Goal: Task Accomplishment & Management: Manage account settings

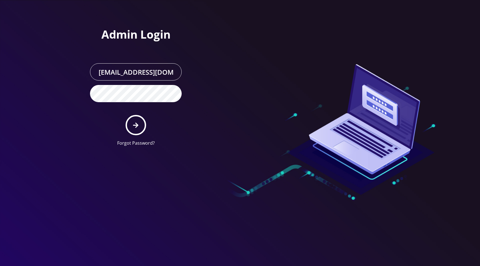
click at [95, 161] on div at bounding box center [240, 133] width 480 height 266
click at [135, 126] on icon "submit" at bounding box center [135, 125] width 5 height 6
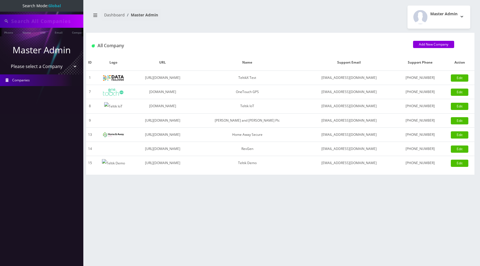
type input "[PERSON_NAME]"
click at [25, 31] on link "Name" at bounding box center [27, 32] width 14 height 9
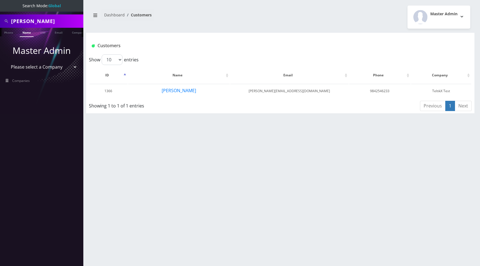
click at [26, 66] on select "Please select a Company TeltikX Test OneTouch GPS Teltik IoT [PERSON_NAME] and …" at bounding box center [41, 67] width 71 height 11
select select "1"
click at [6, 62] on select "Please select a Company TeltikX Test OneTouch GPS Teltik IoT Hale and Serrano P…" at bounding box center [41, 67] width 71 height 11
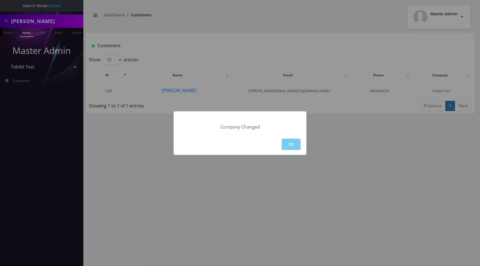
click at [286, 144] on button "OK" at bounding box center [291, 144] width 19 height 11
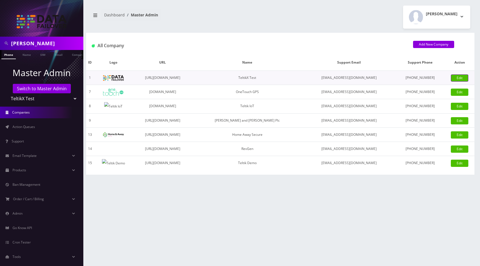
click at [461, 79] on link "Edit" at bounding box center [459, 77] width 17 height 7
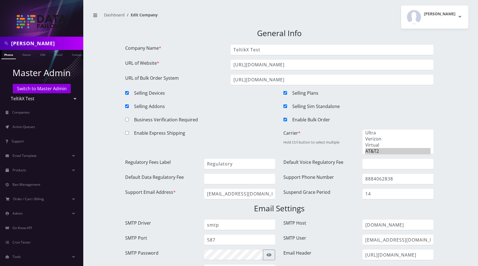
click at [315, 19] on div "[PERSON_NAME] Logout" at bounding box center [375, 17] width 193 height 23
click at [339, 36] on h3 "General Info" at bounding box center [279, 33] width 308 height 9
